Goal: Task Accomplishment & Management: Manage account settings

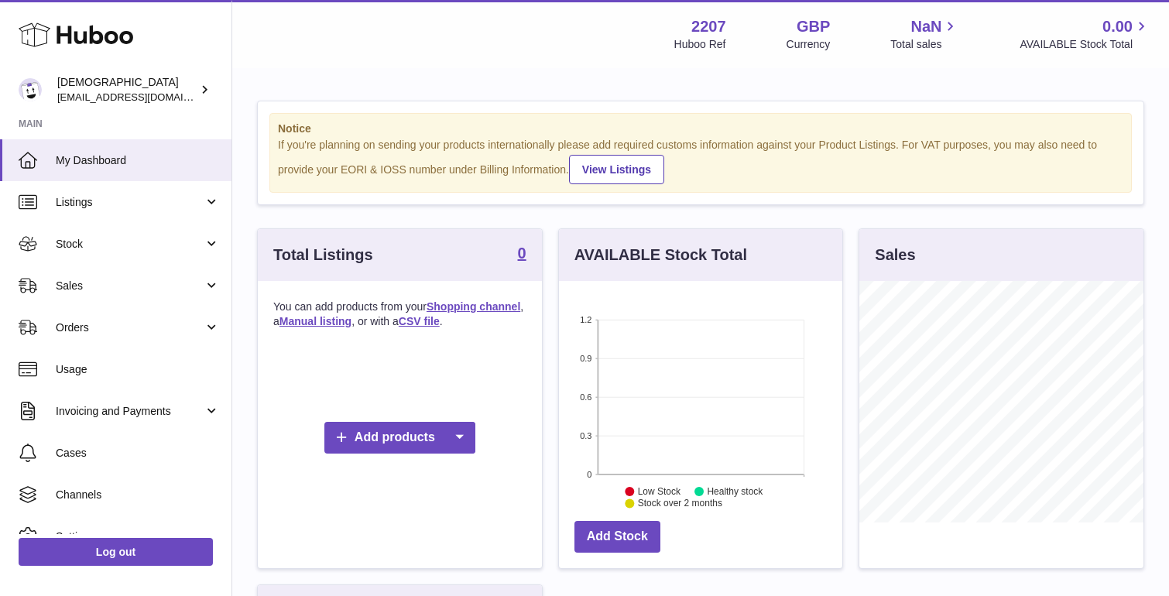
scroll to position [242, 283]
click at [77, 19] on icon at bounding box center [76, 34] width 115 height 31
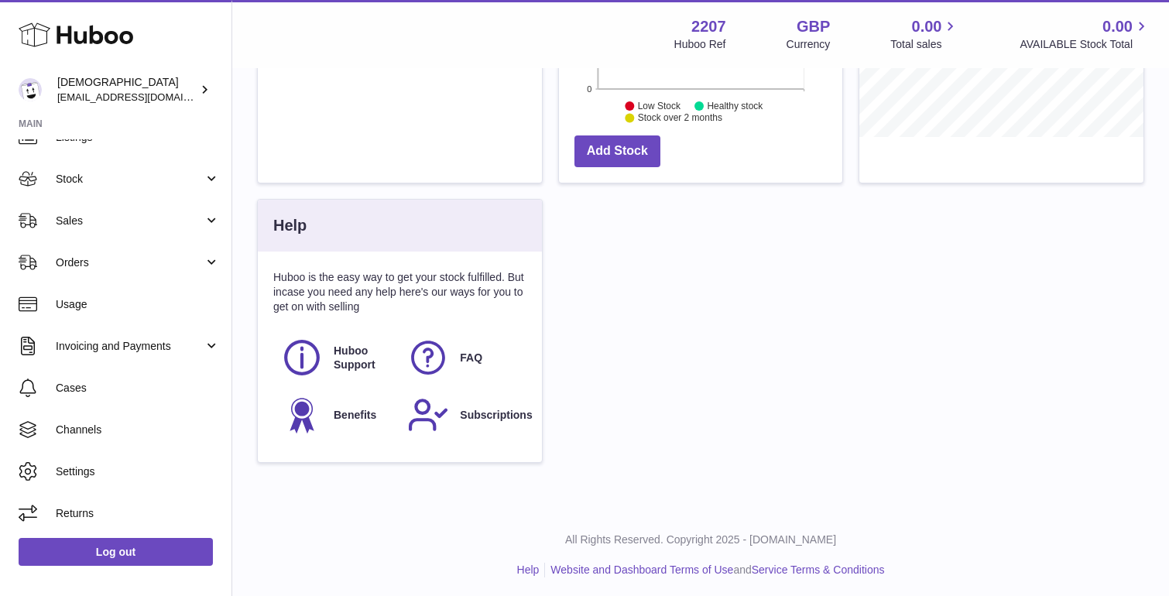
scroll to position [385, 0]
click at [529, 565] on link "Help" at bounding box center [528, 571] width 22 height 12
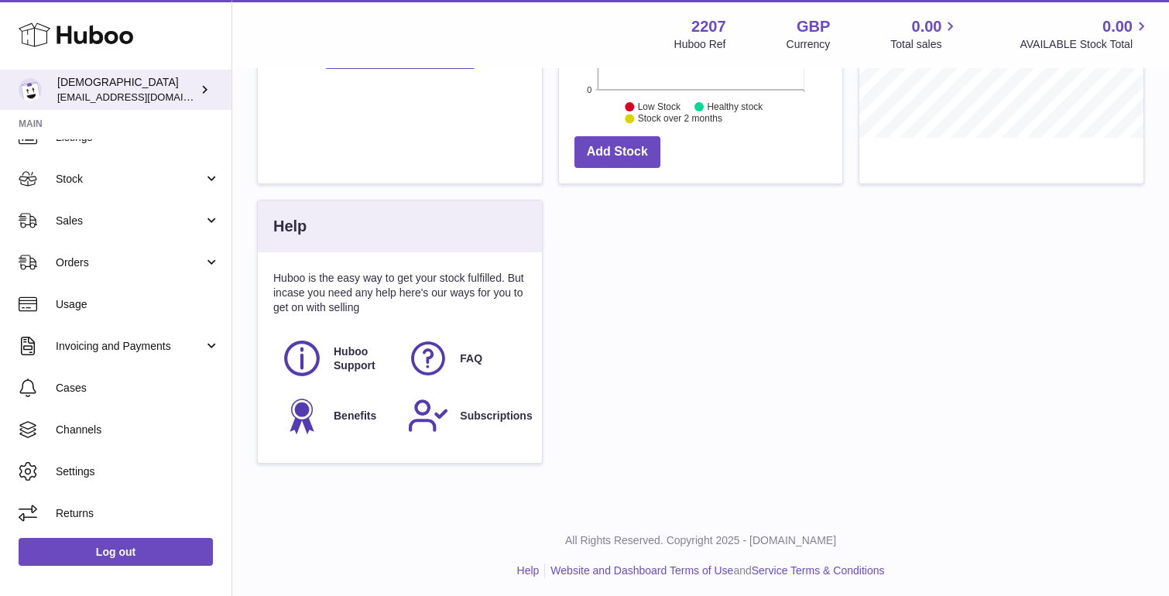
click at [161, 93] on span "[EMAIL_ADDRESS][DOMAIN_NAME]" at bounding box center [142, 97] width 170 height 12
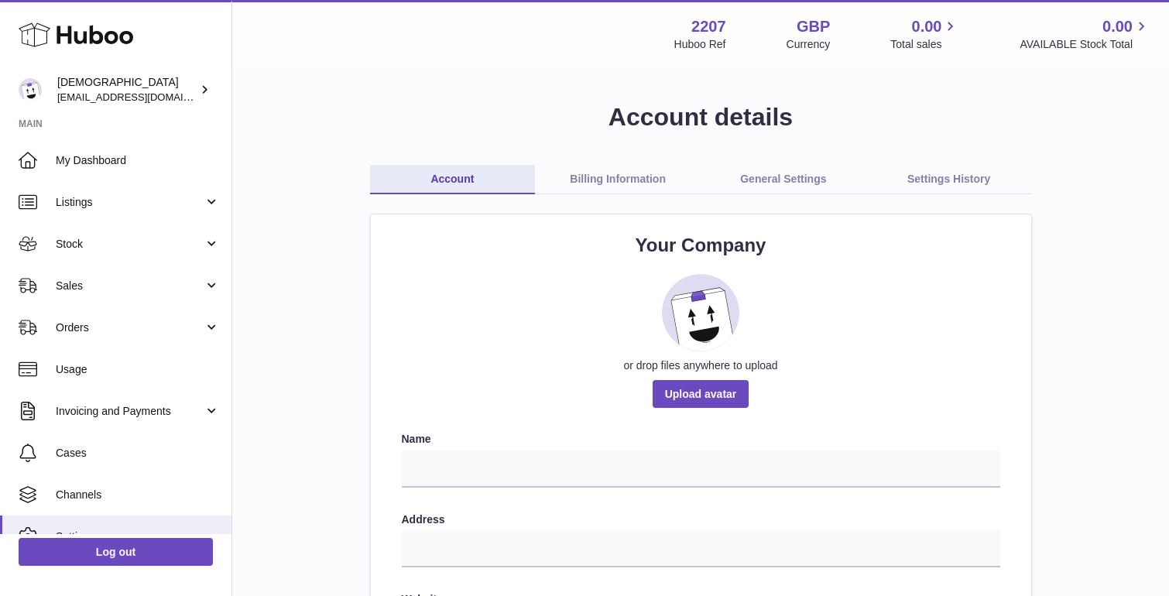
click at [949, 181] on link "Settings History" at bounding box center [950, 179] width 166 height 29
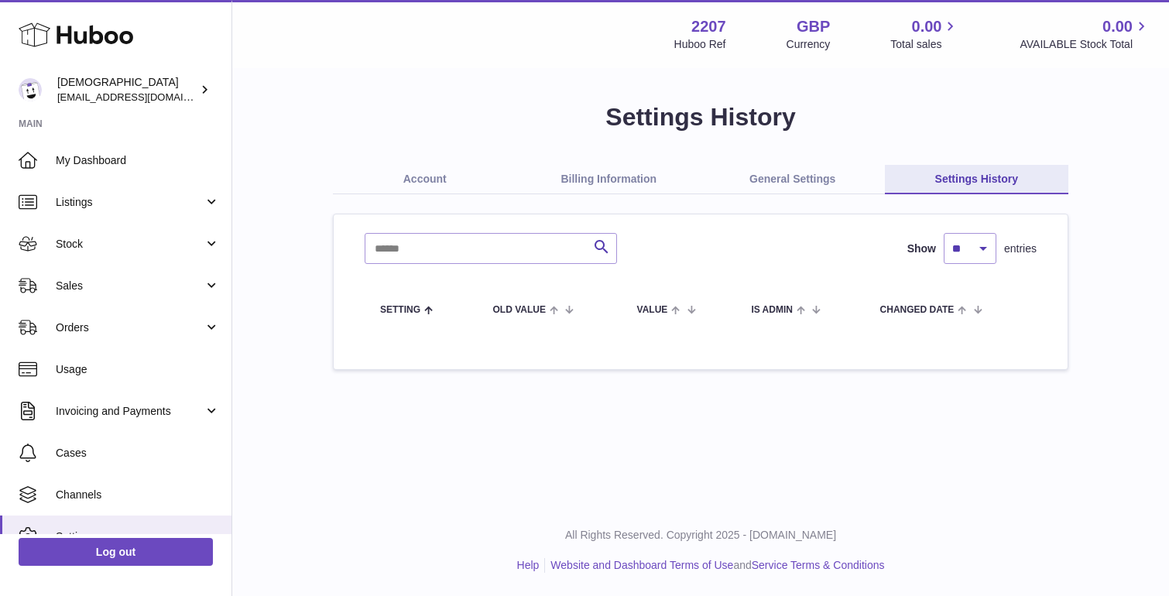
click at [702, 75] on div "Settings History Account Billing Information General Settings Settings History …" at bounding box center [700, 235] width 937 height 331
click at [197, 94] on icon at bounding box center [205, 89] width 16 height 16
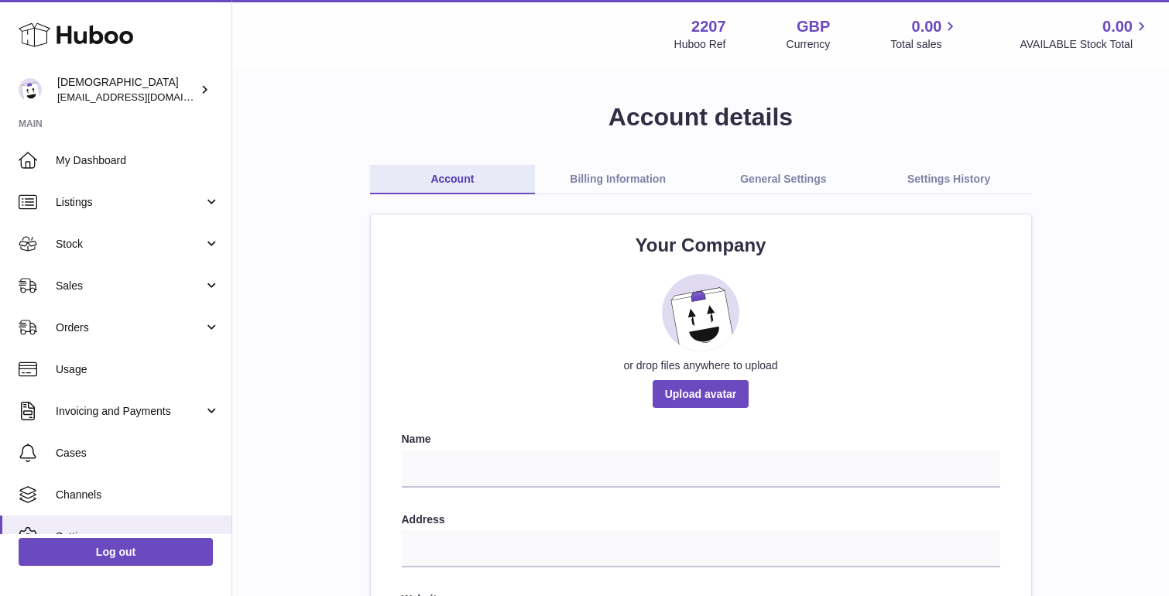
click at [936, 105] on h1 "Account details" at bounding box center [700, 117] width 887 height 33
click at [202, 87] on icon at bounding box center [205, 89] width 16 height 16
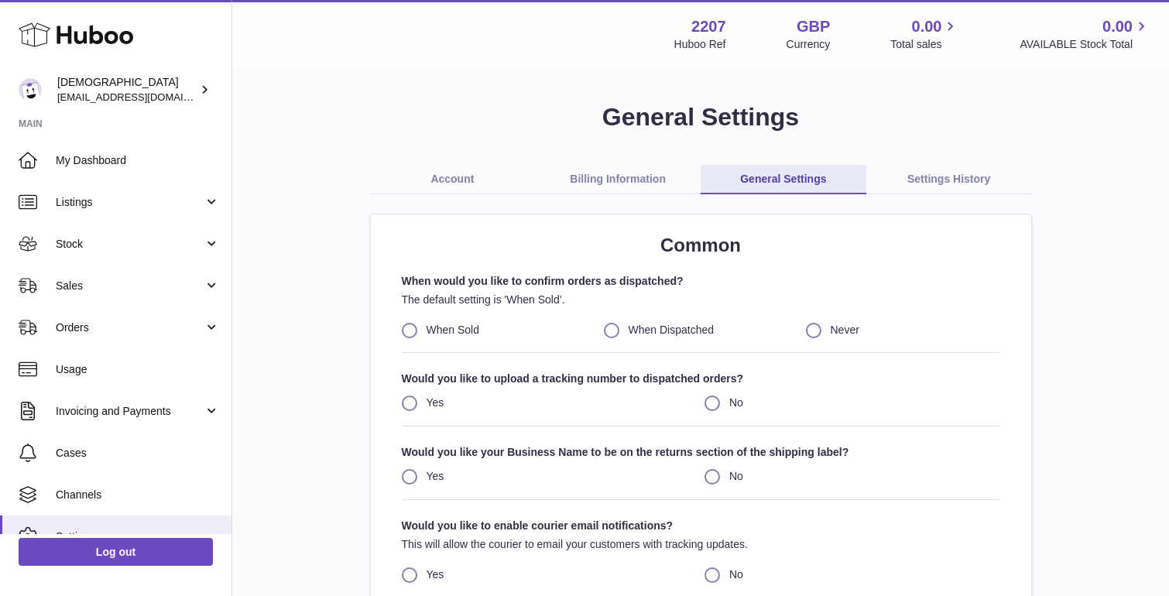
click at [596, 189] on link "Billing Information" at bounding box center [618, 179] width 166 height 29
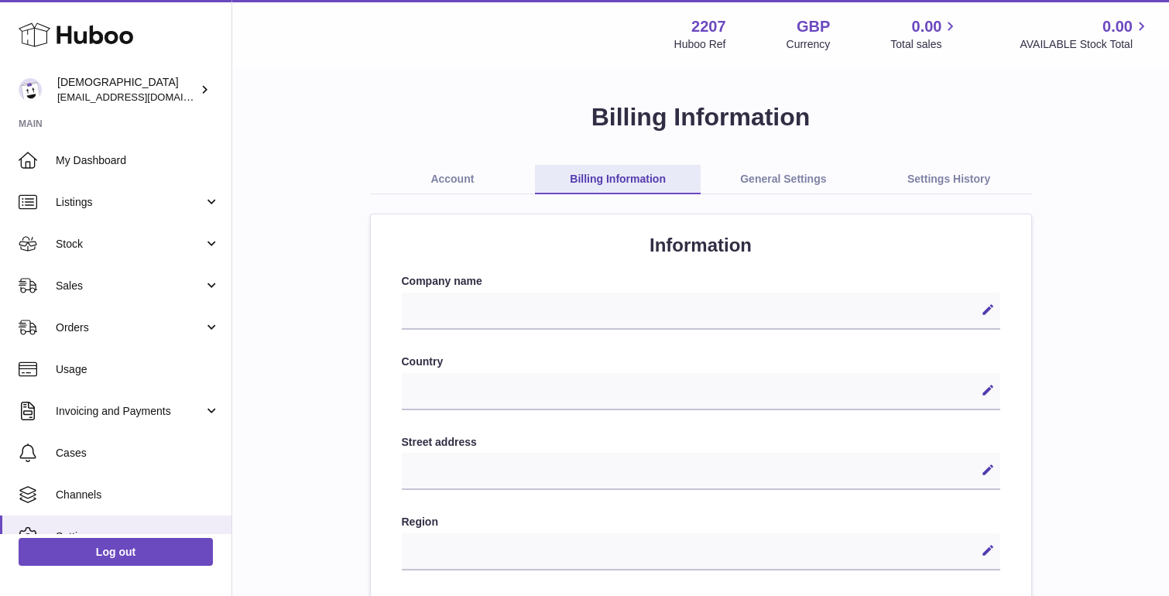
select select
click at [830, 176] on link "General Settings" at bounding box center [784, 179] width 166 height 29
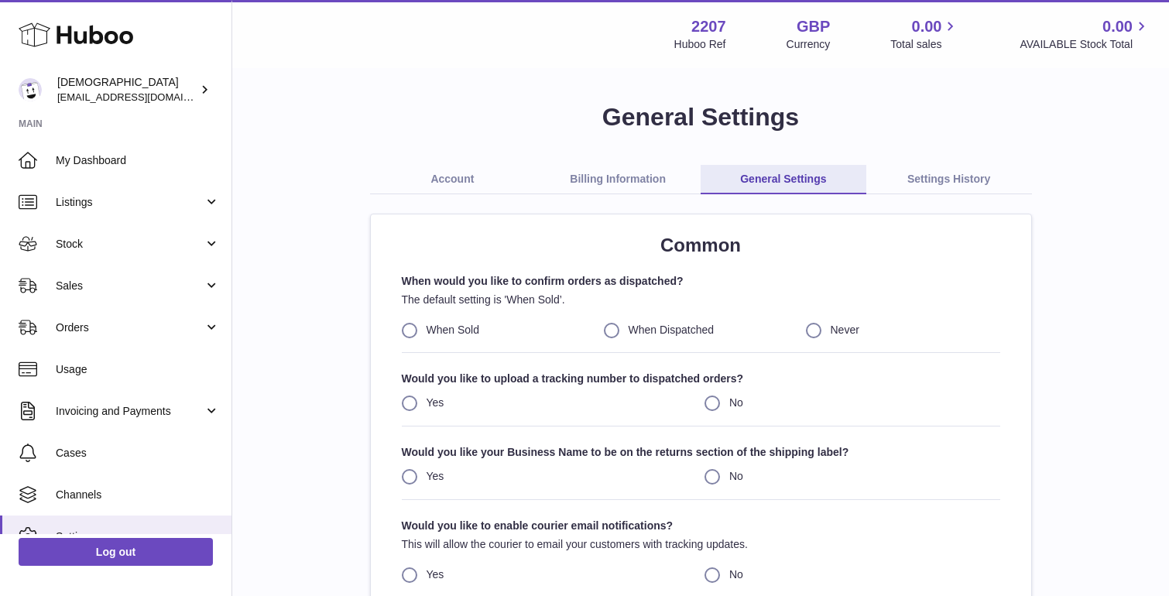
click at [797, 177] on link "General Settings" at bounding box center [784, 179] width 166 height 29
click at [472, 180] on link "Account" at bounding box center [453, 179] width 166 height 29
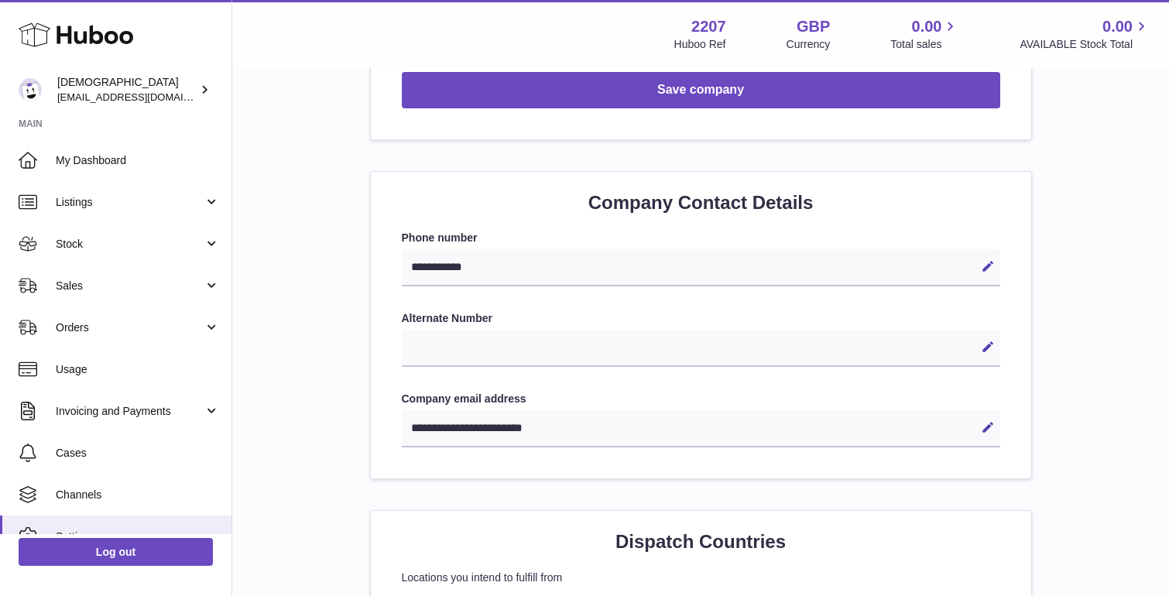
scroll to position [601, 0]
click at [991, 261] on icon at bounding box center [988, 266] width 14 height 14
click at [966, 262] on icon at bounding box center [963, 266] width 14 height 14
click at [701, 265] on div "**********" at bounding box center [701, 267] width 599 height 37
click at [990, 260] on icon at bounding box center [988, 266] width 14 height 14
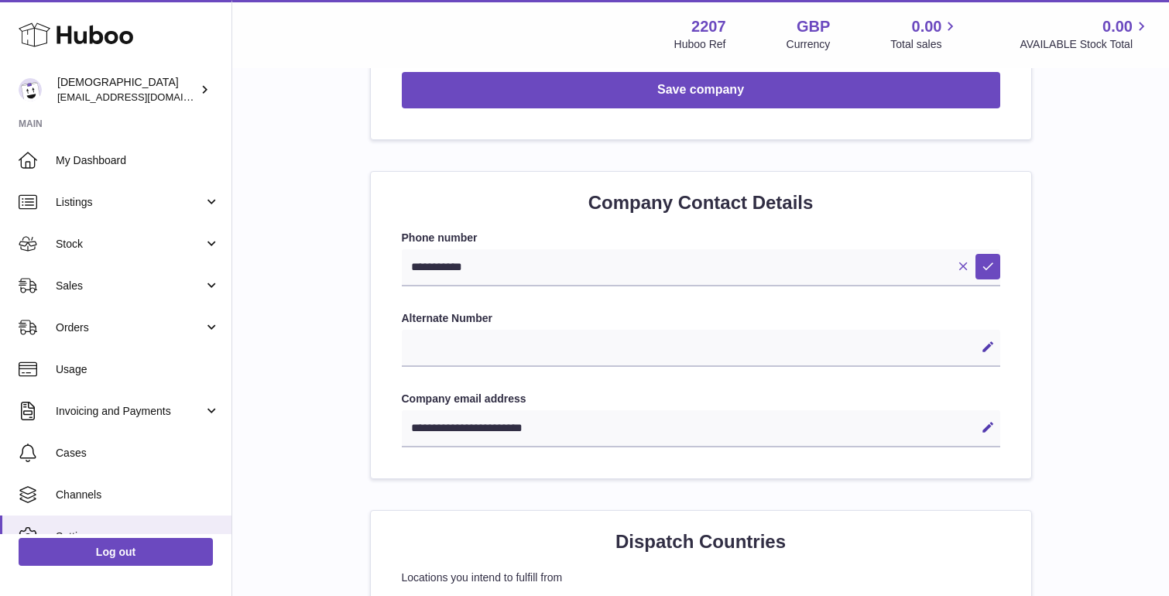
click at [963, 262] on icon at bounding box center [963, 266] width 14 height 14
click at [825, 252] on div "**********" at bounding box center [701, 267] width 599 height 37
click at [482, 263] on div "**********" at bounding box center [701, 267] width 599 height 37
click at [983, 262] on icon at bounding box center [988, 266] width 14 height 14
click at [497, 271] on input "**********" at bounding box center [701, 267] width 599 height 37
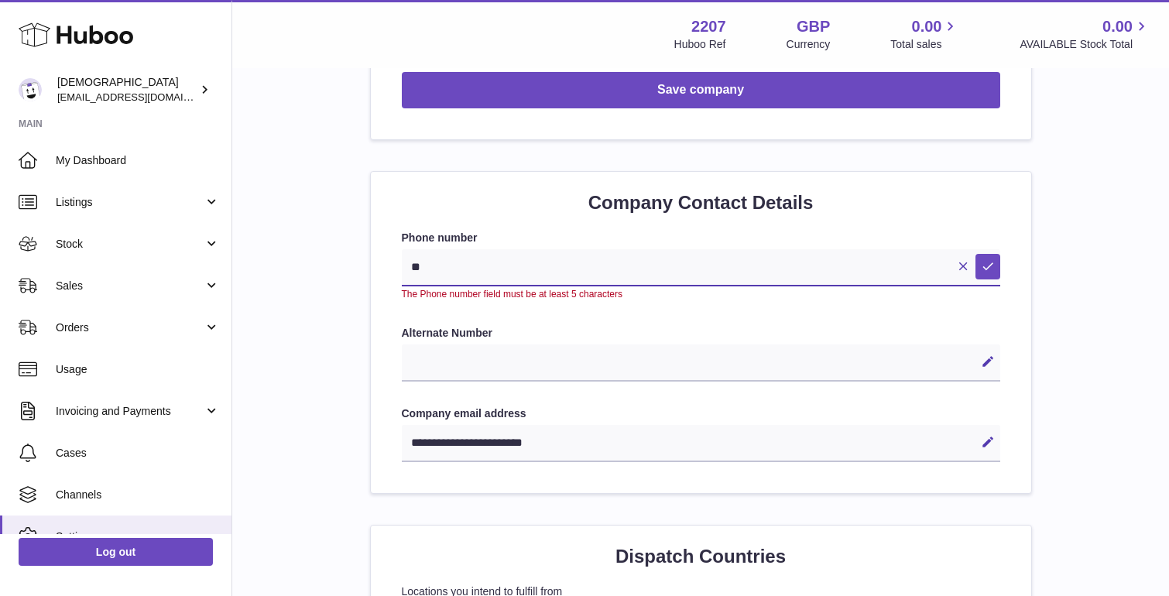
type input "*"
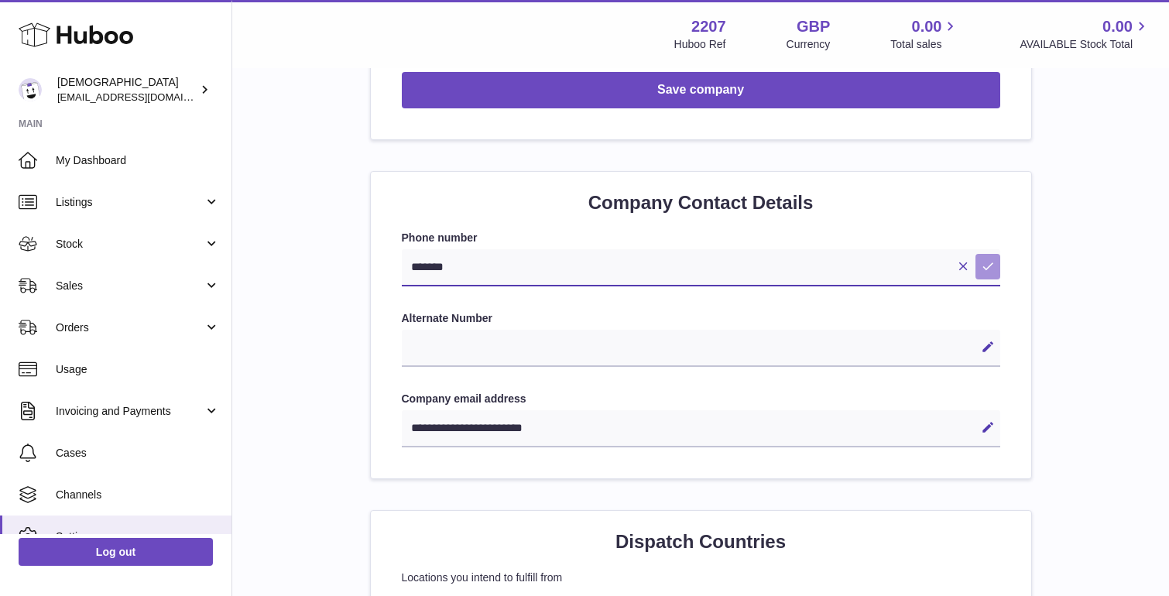
type input "*******"
click at [991, 259] on icon at bounding box center [988, 266] width 14 height 14
click at [988, 420] on icon at bounding box center [988, 427] width 14 height 14
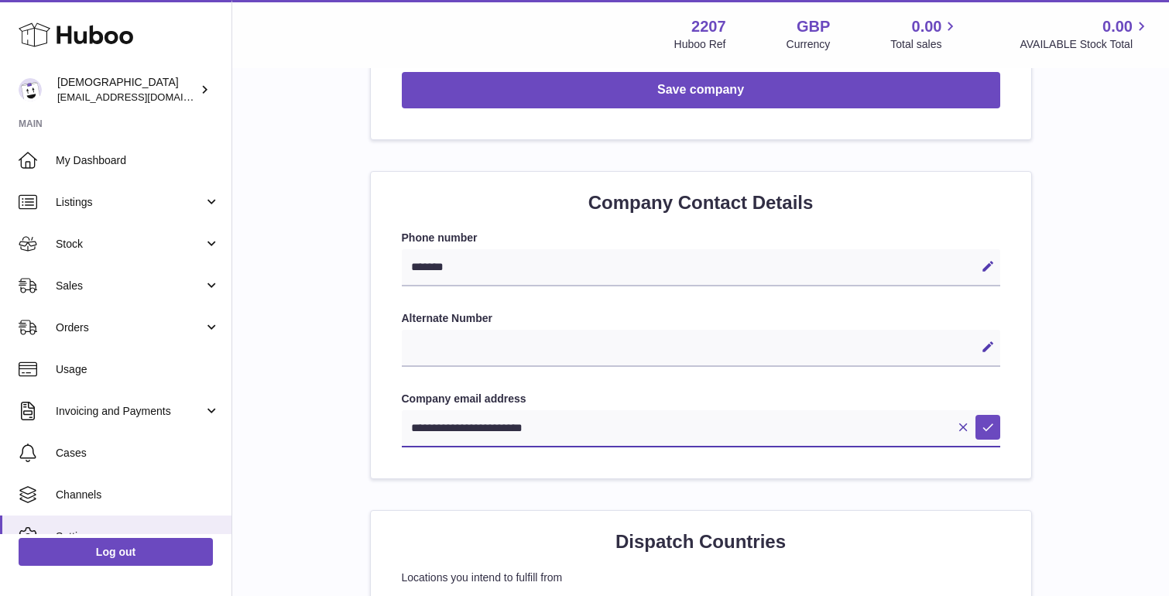
click at [530, 422] on input "**********" at bounding box center [701, 428] width 599 height 37
paste input "text"
type input "**********"
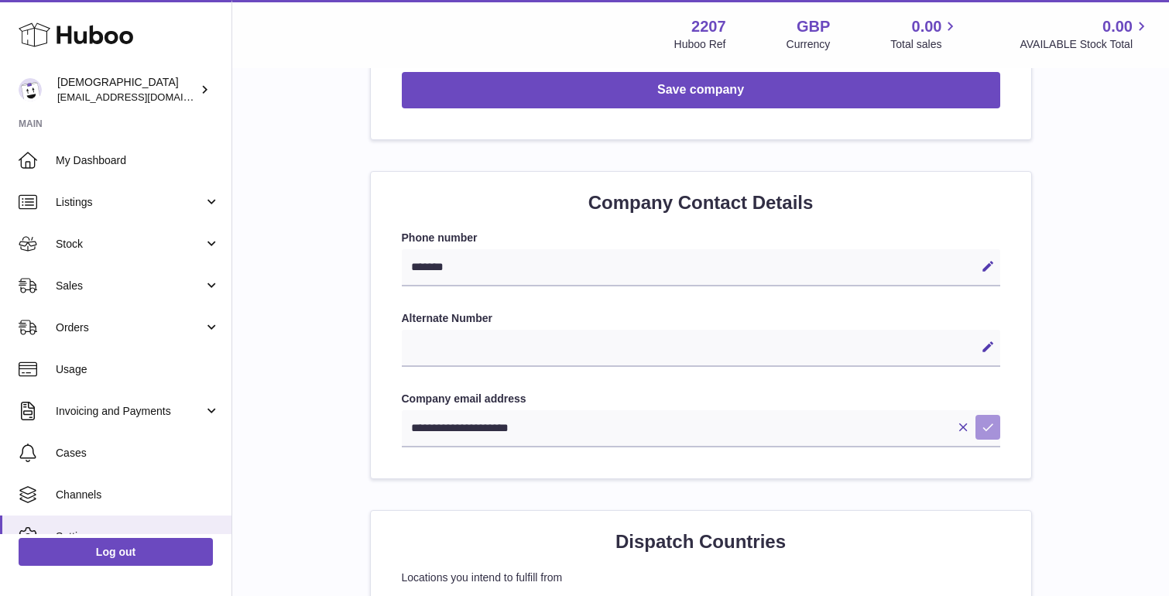
click at [990, 420] on icon at bounding box center [988, 427] width 14 height 14
click at [199, 90] on icon at bounding box center [205, 89] width 16 height 16
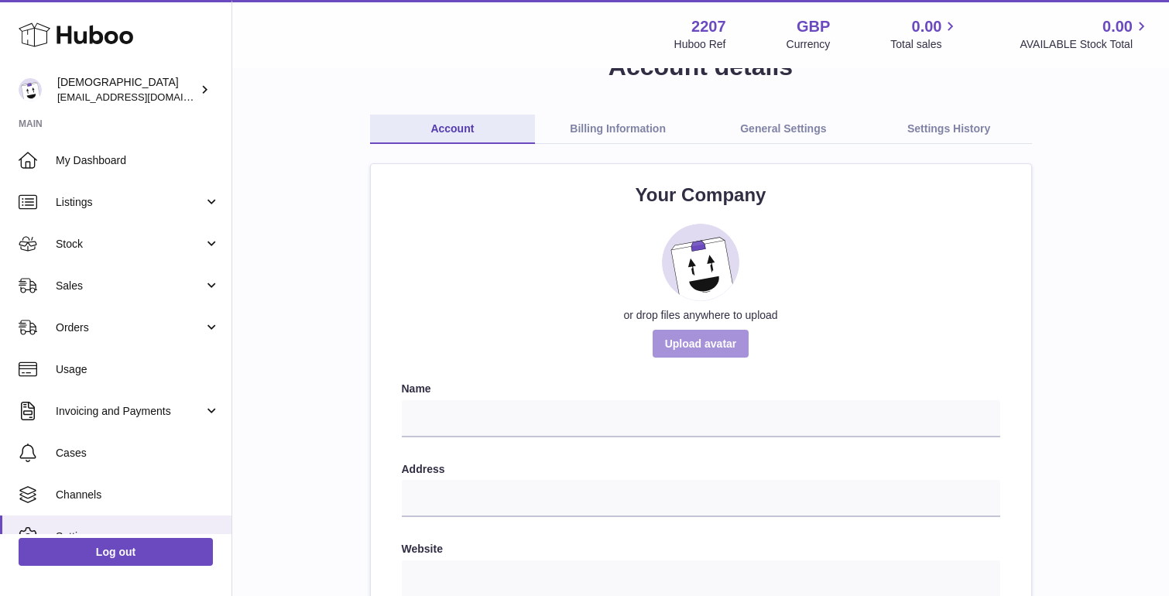
scroll to position [71, 0]
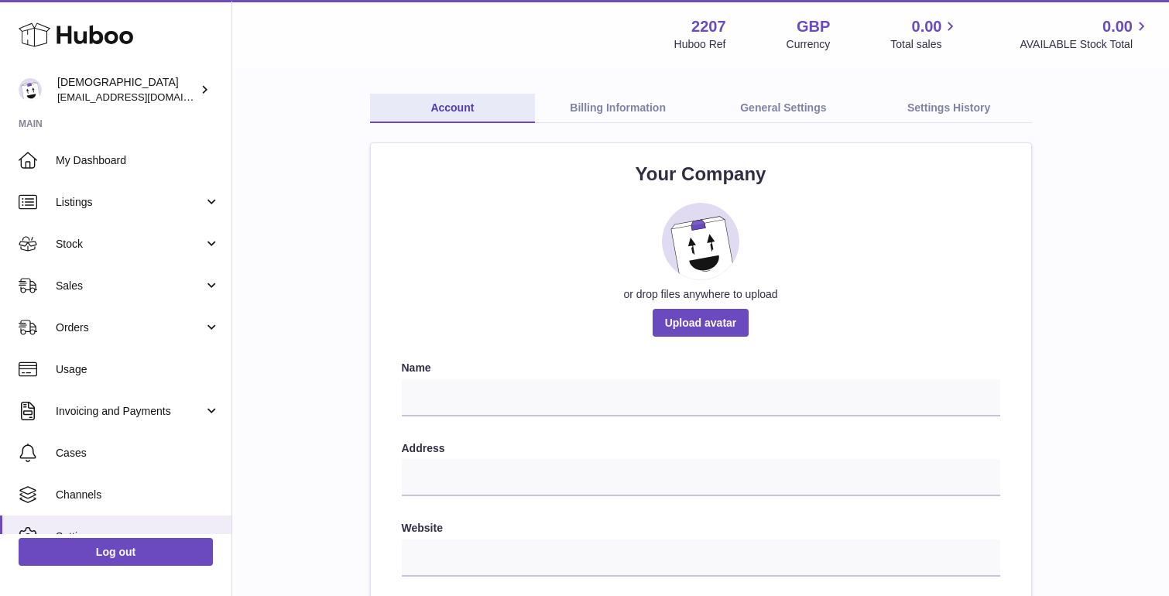
click at [946, 107] on link "Settings History" at bounding box center [950, 108] width 166 height 29
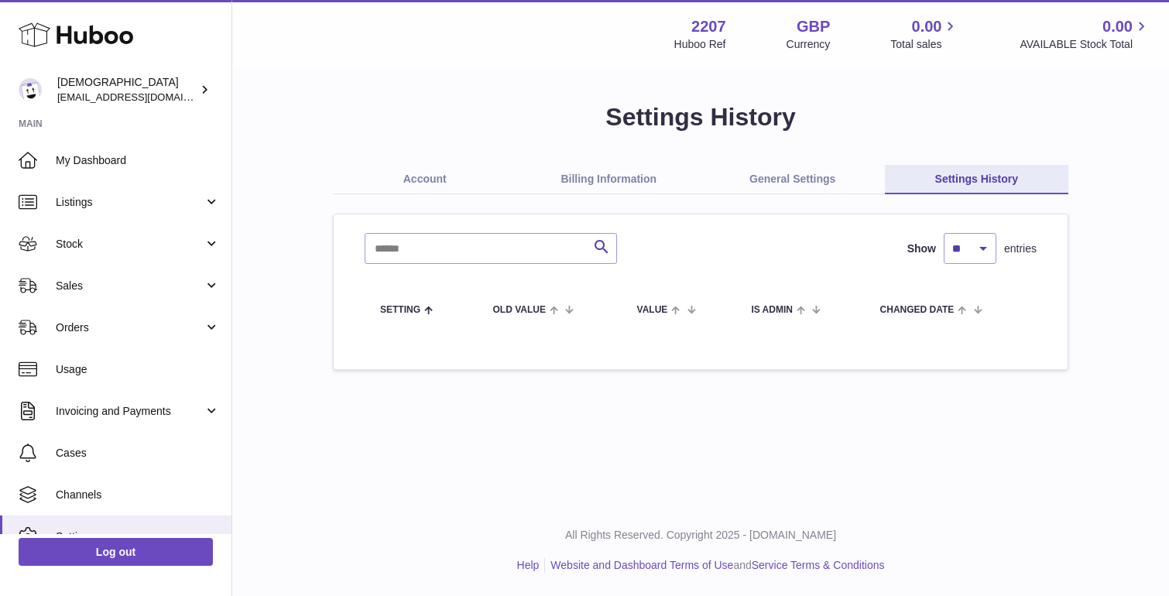
click at [794, 175] on link "General Settings" at bounding box center [793, 179] width 184 height 29
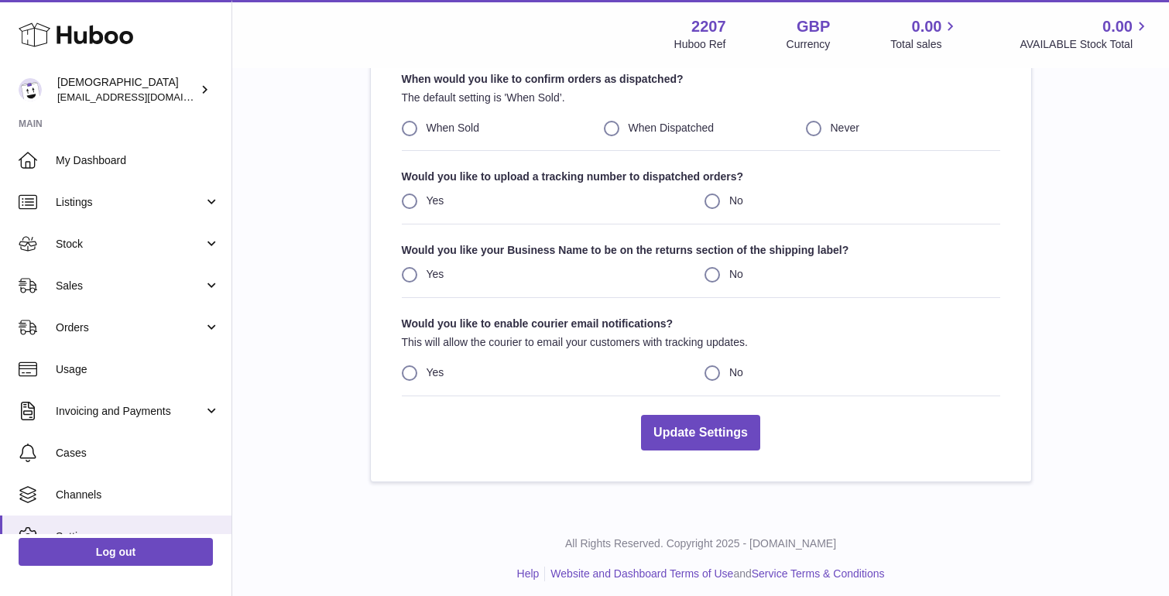
scroll to position [201, 0]
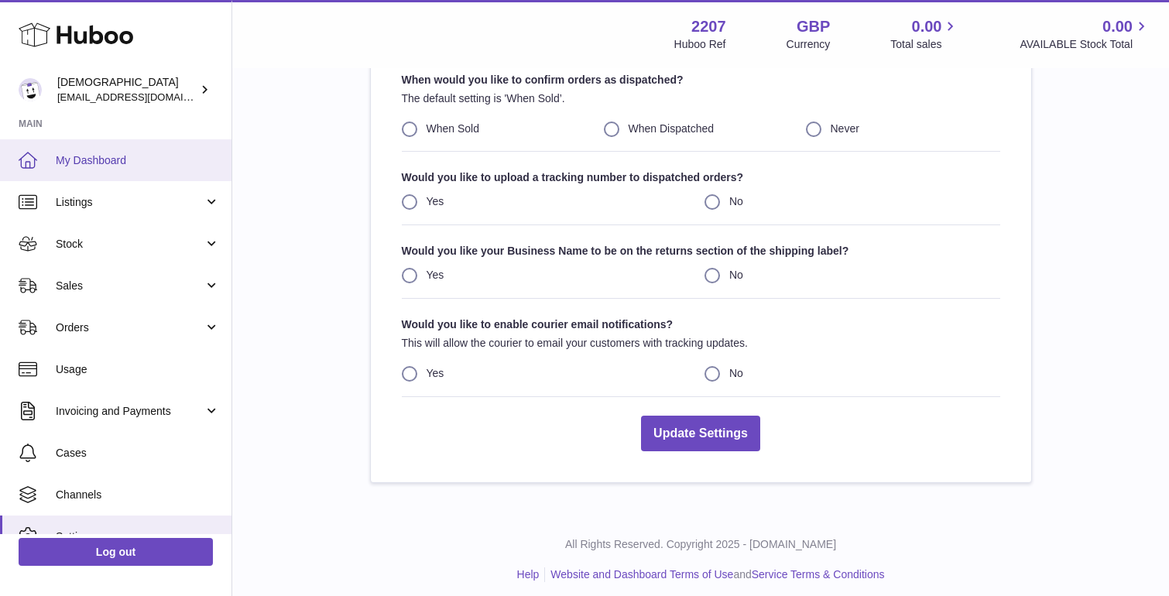
click at [114, 161] on span "My Dashboard" at bounding box center [138, 160] width 164 height 15
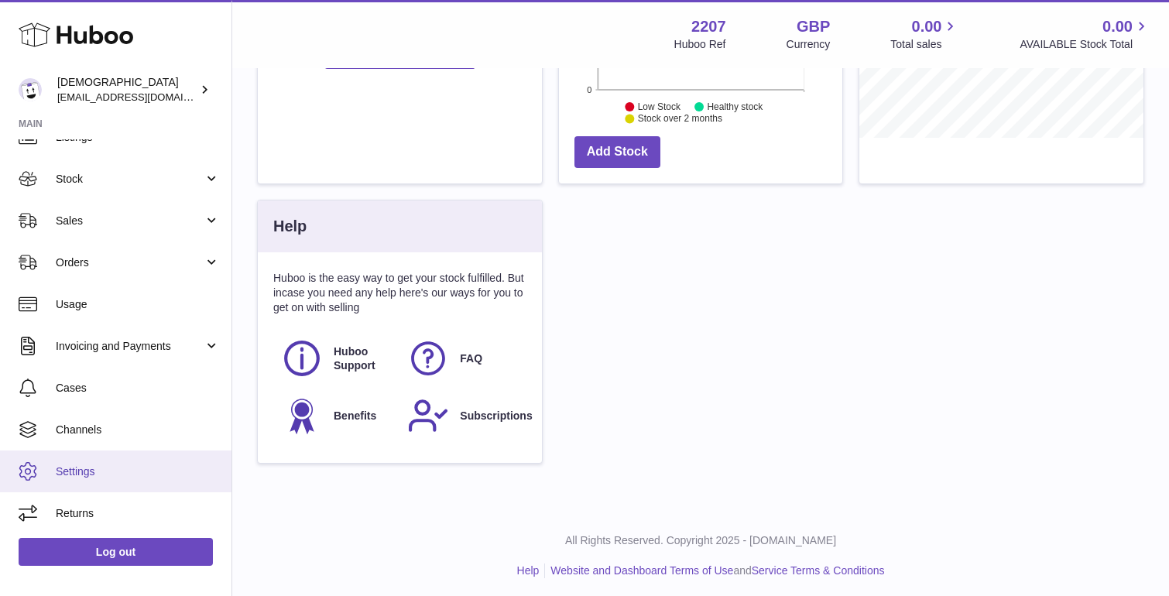
scroll to position [65, 0]
click at [76, 468] on span "Settings" at bounding box center [138, 472] width 164 height 15
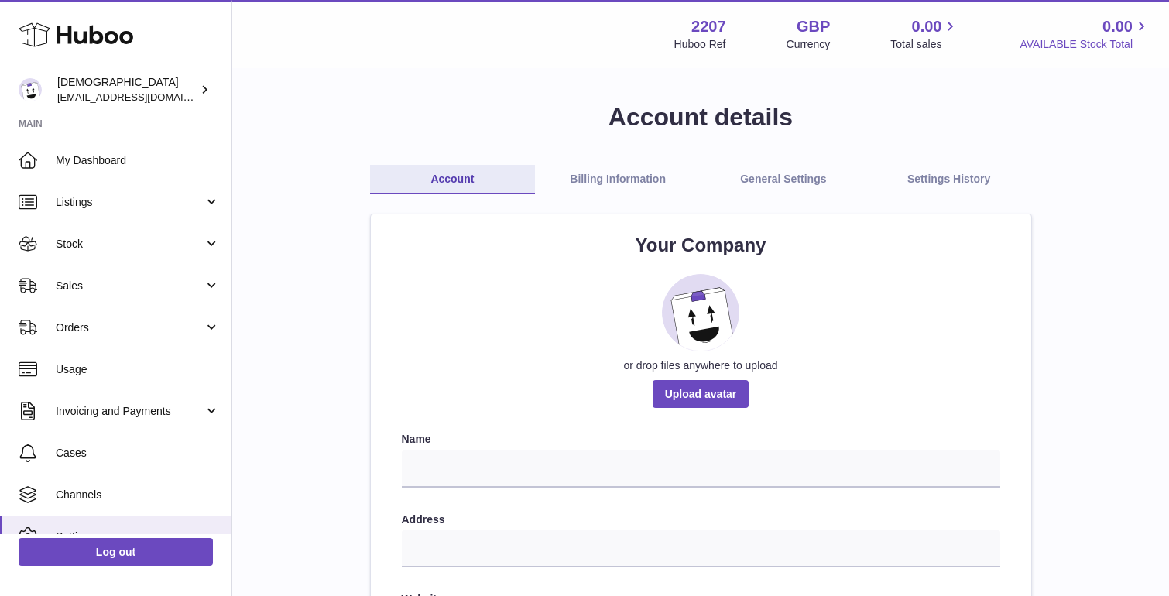
click at [1139, 26] on icon at bounding box center [1142, 27] width 18 height 18
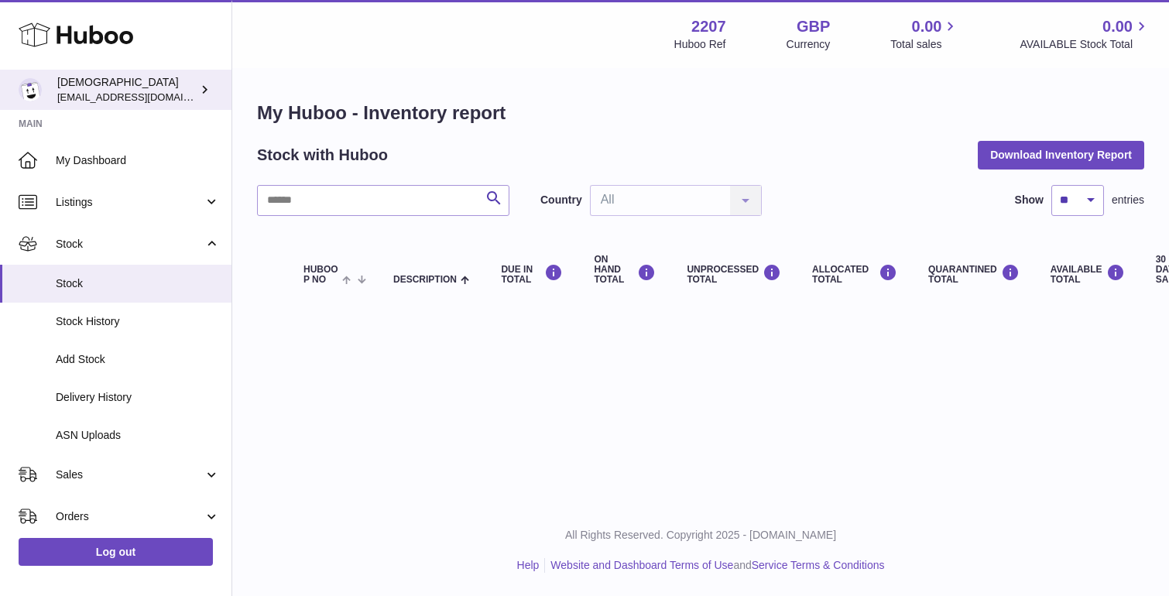
click at [96, 94] on span "[EMAIL_ADDRESS][DOMAIN_NAME]" at bounding box center [142, 97] width 170 height 12
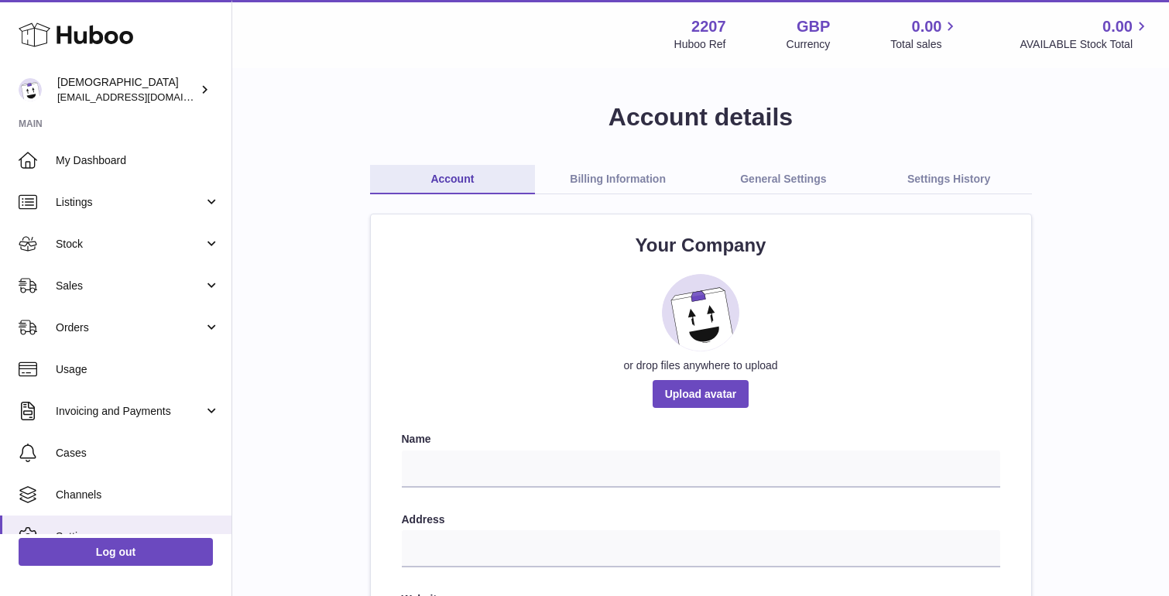
click at [611, 171] on link "Billing Information" at bounding box center [618, 179] width 166 height 29
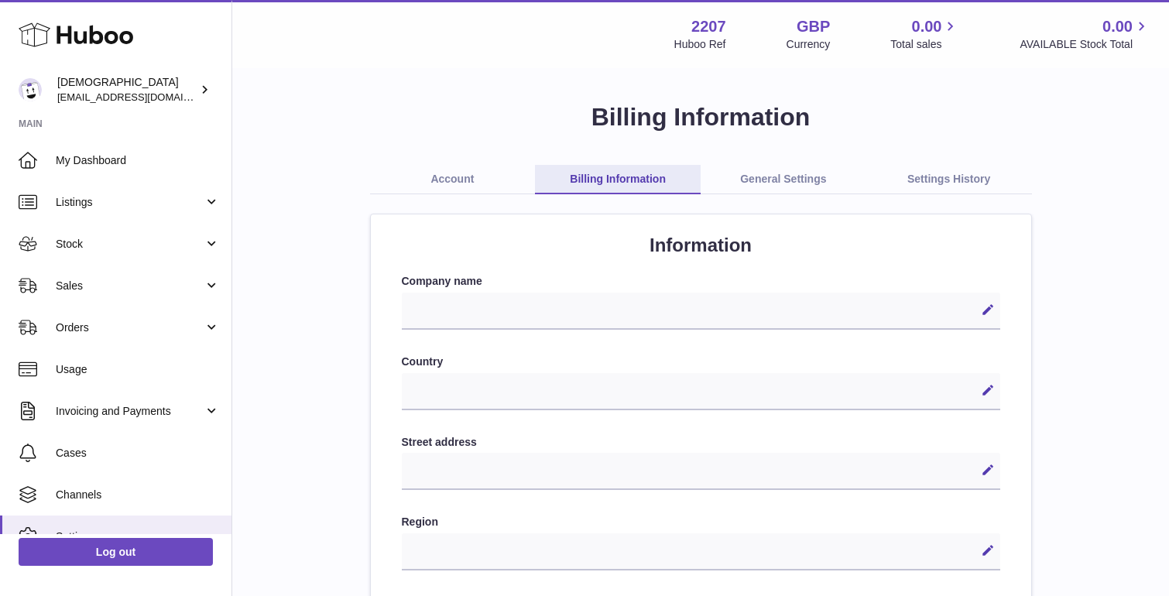
select select
click at [767, 176] on link "General Settings" at bounding box center [784, 179] width 166 height 29
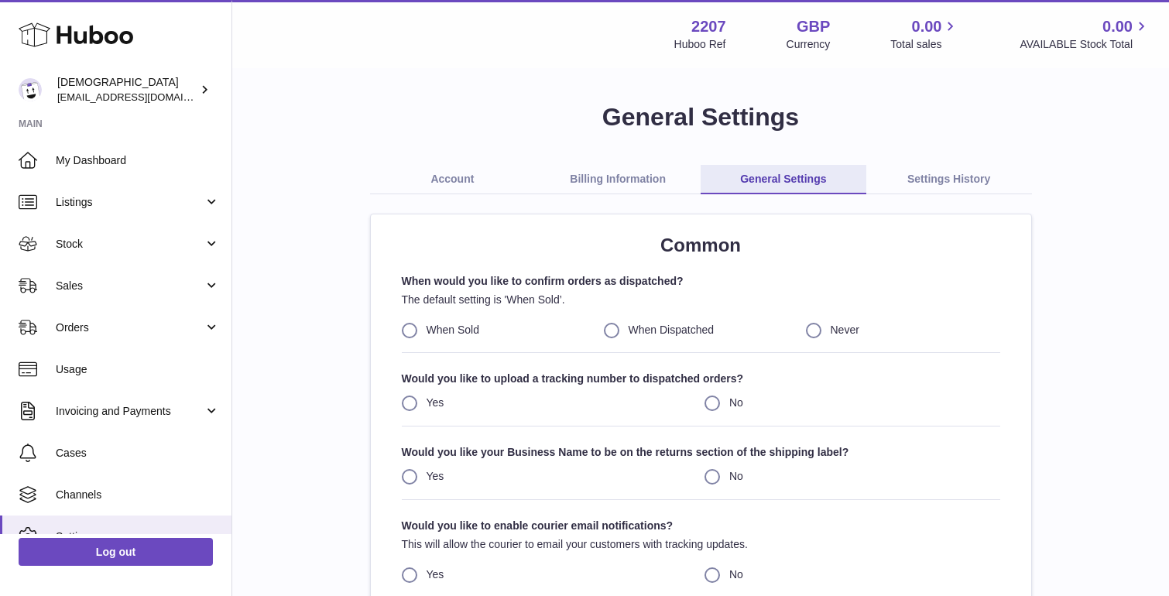
scroll to position [-1, 0]
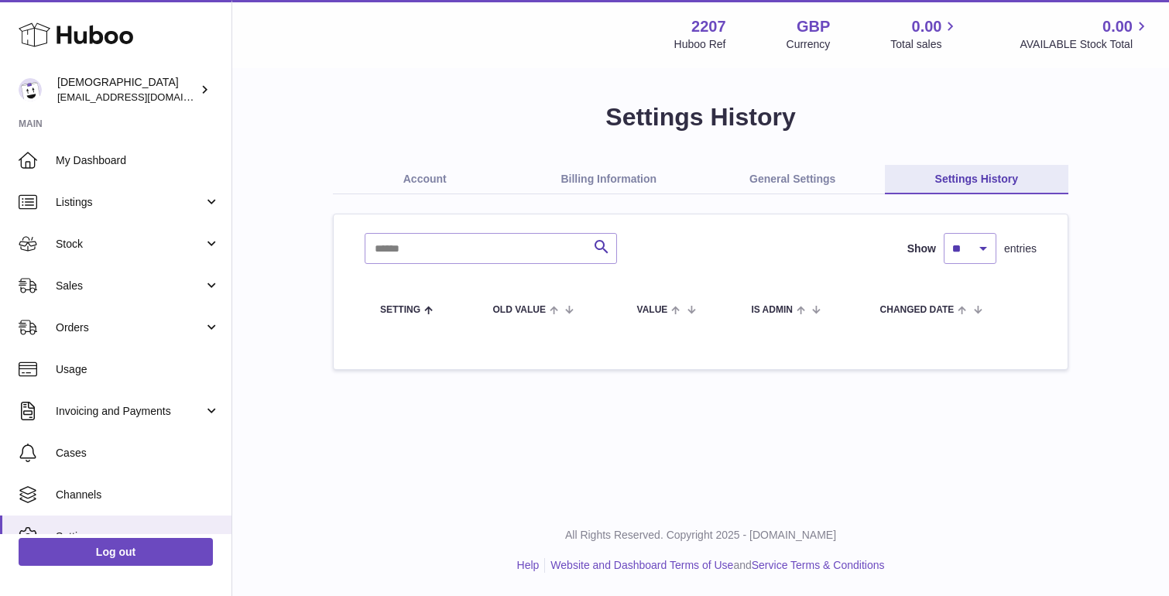
click at [94, 22] on icon at bounding box center [76, 34] width 115 height 31
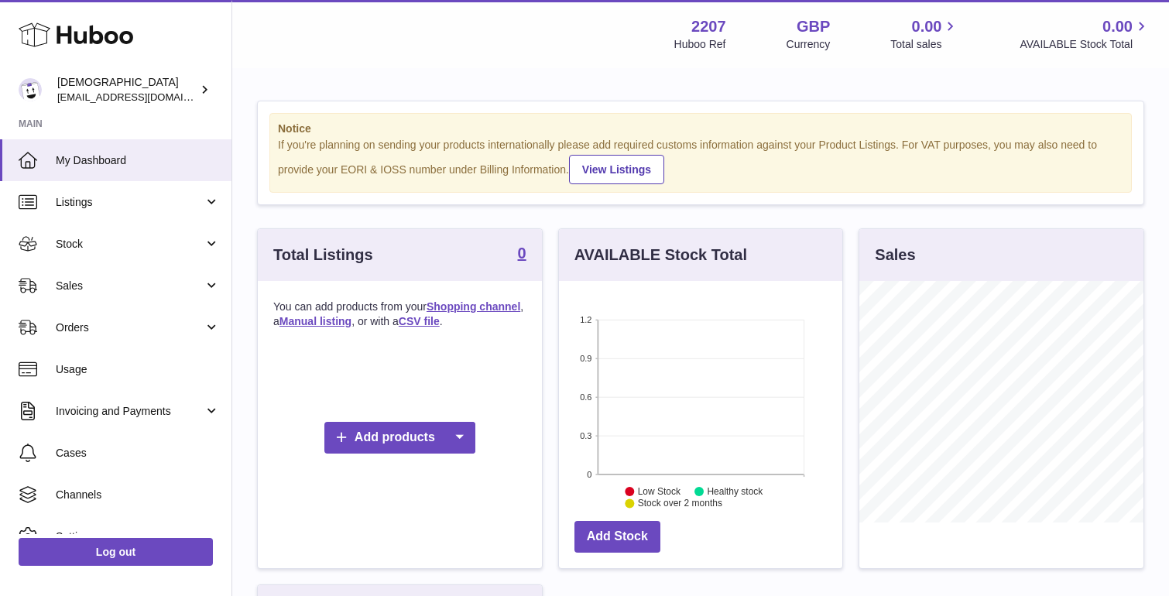
scroll to position [242, 283]
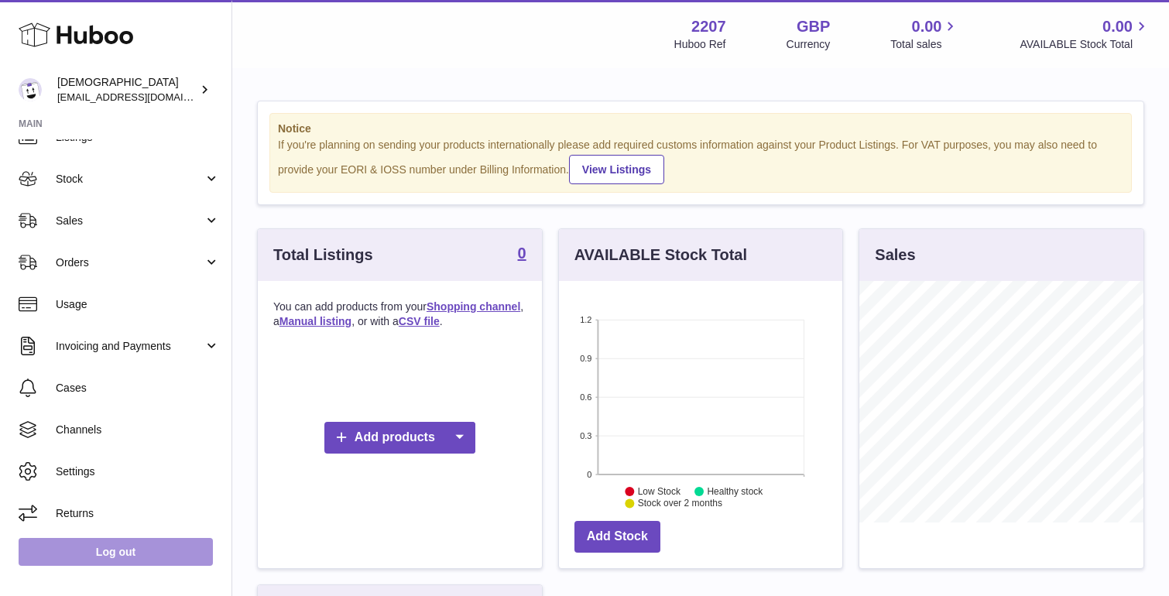
scroll to position [65, 0]
click at [104, 546] on link "Log out" at bounding box center [116, 552] width 194 height 28
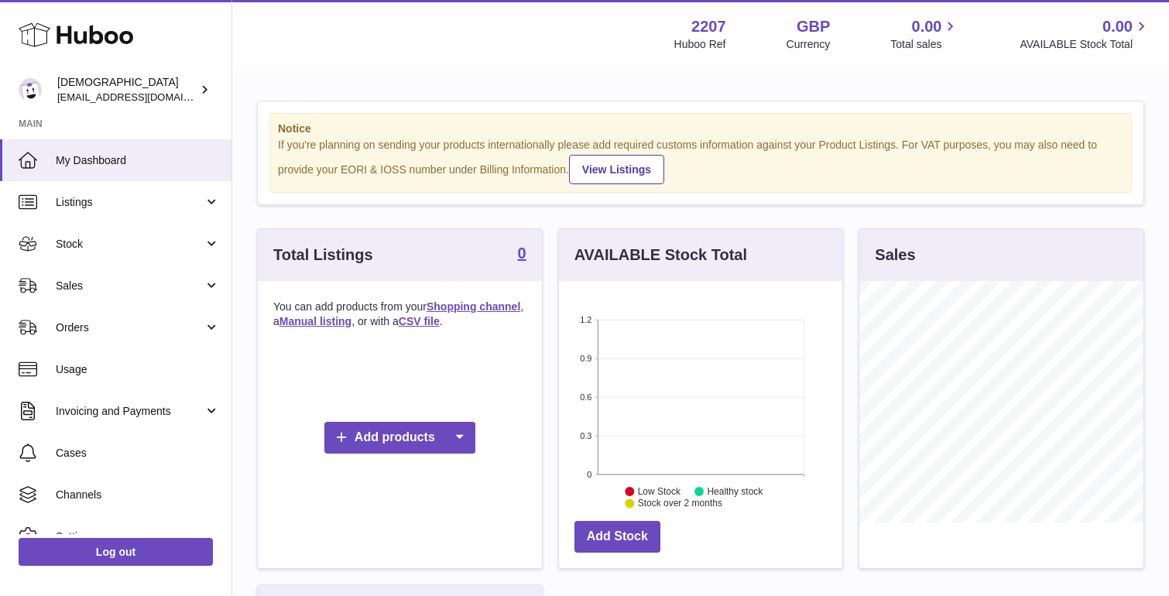
scroll to position [242, 283]
